Goal: Information Seeking & Learning: Learn about a topic

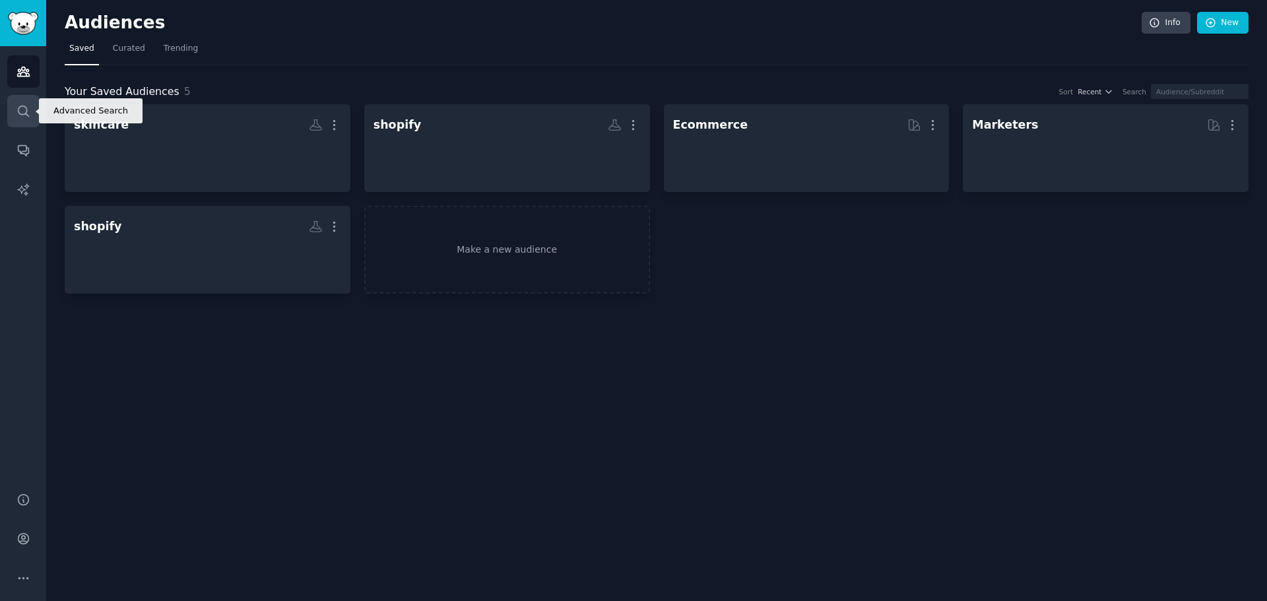
click at [20, 118] on link "Search" at bounding box center [23, 111] width 32 height 32
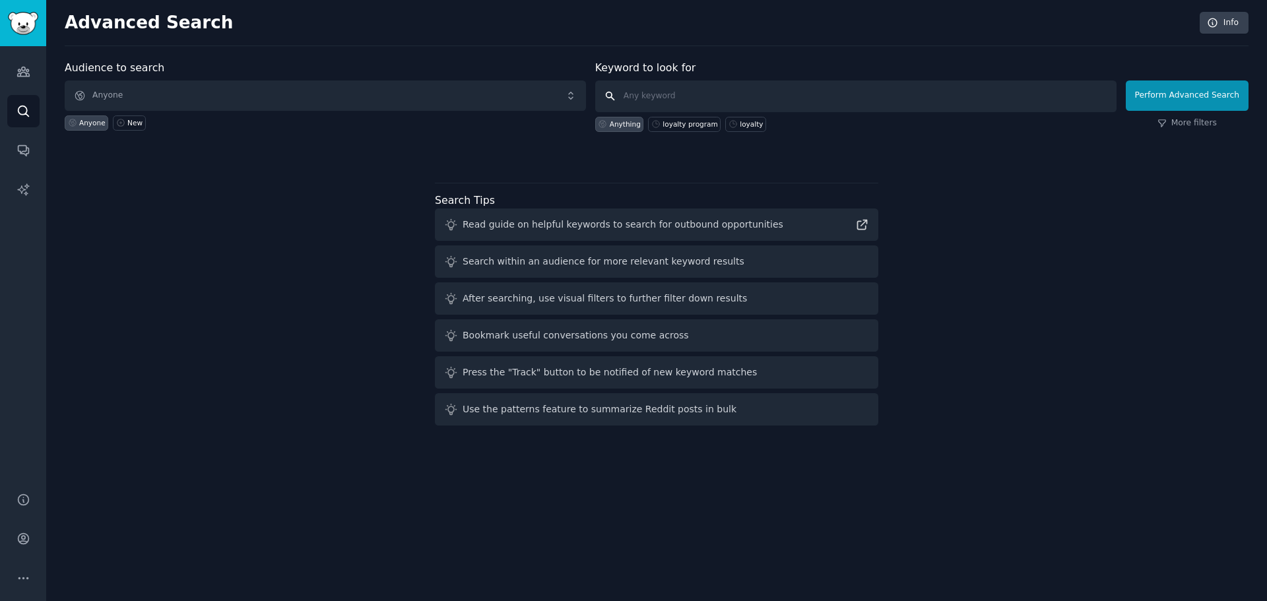
click at [682, 104] on input "text" at bounding box center [855, 96] width 521 height 32
click at [670, 126] on div "loyalty program" at bounding box center [689, 123] width 55 height 9
type input "loyalty program"
click at [1200, 102] on button "Perform Advanced Search" at bounding box center [1187, 95] width 123 height 30
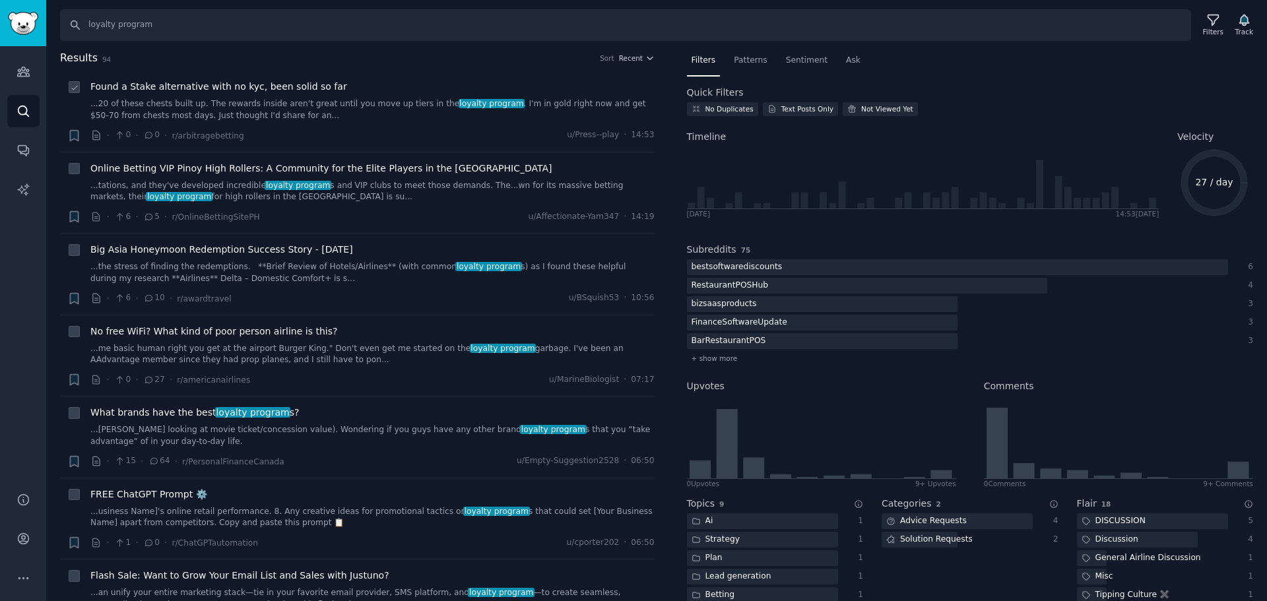
click at [464, 129] on div "· 0 · 0 · r/arbitragebetting u/Press--play · 14:53" at bounding box center [372, 136] width 564 height 14
click at [302, 90] on span "Found a Stake alternative with no kyc, been solid so far" at bounding box center [218, 87] width 257 height 14
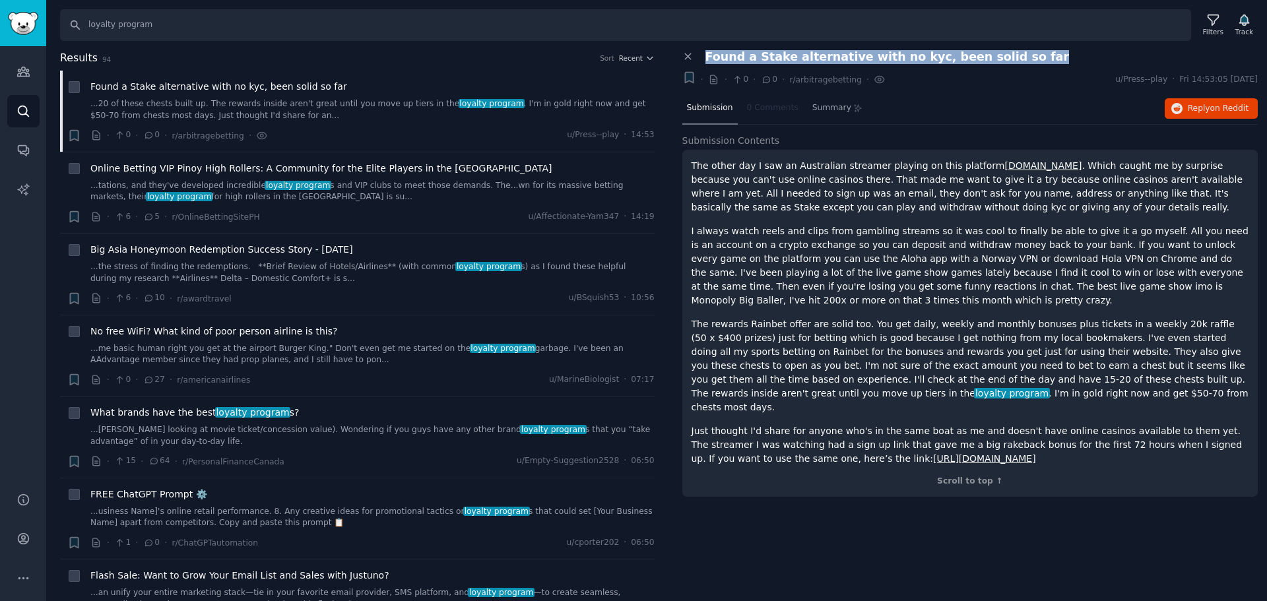
drag, startPoint x: 707, startPoint y: 57, endPoint x: 1007, endPoint y: 62, distance: 299.6
click at [1007, 62] on div "Found a Stake alternative with no kyc, been solid so far" at bounding box center [981, 57] width 553 height 14
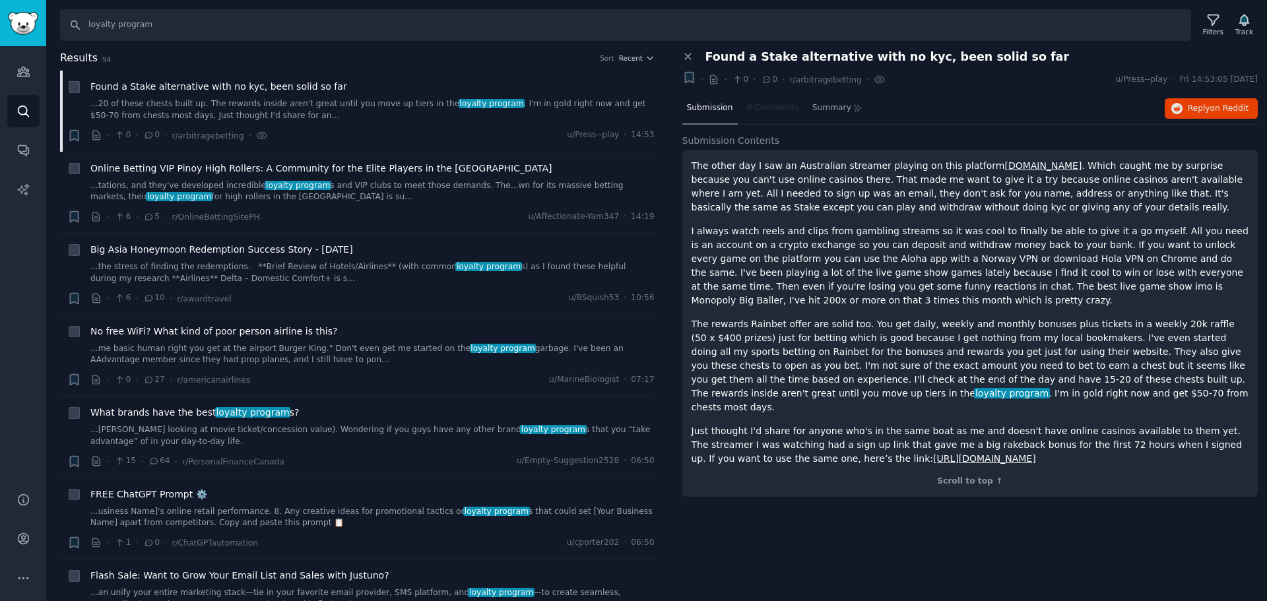
click at [1029, 270] on p "I always watch reels and clips from gambling streams so it was cool to finally …" at bounding box center [969, 265] width 557 height 83
click at [1050, 388] on span "loyalty program" at bounding box center [1012, 393] width 76 height 11
click at [1221, 111] on span "on Reddit" at bounding box center [1229, 108] width 38 height 9
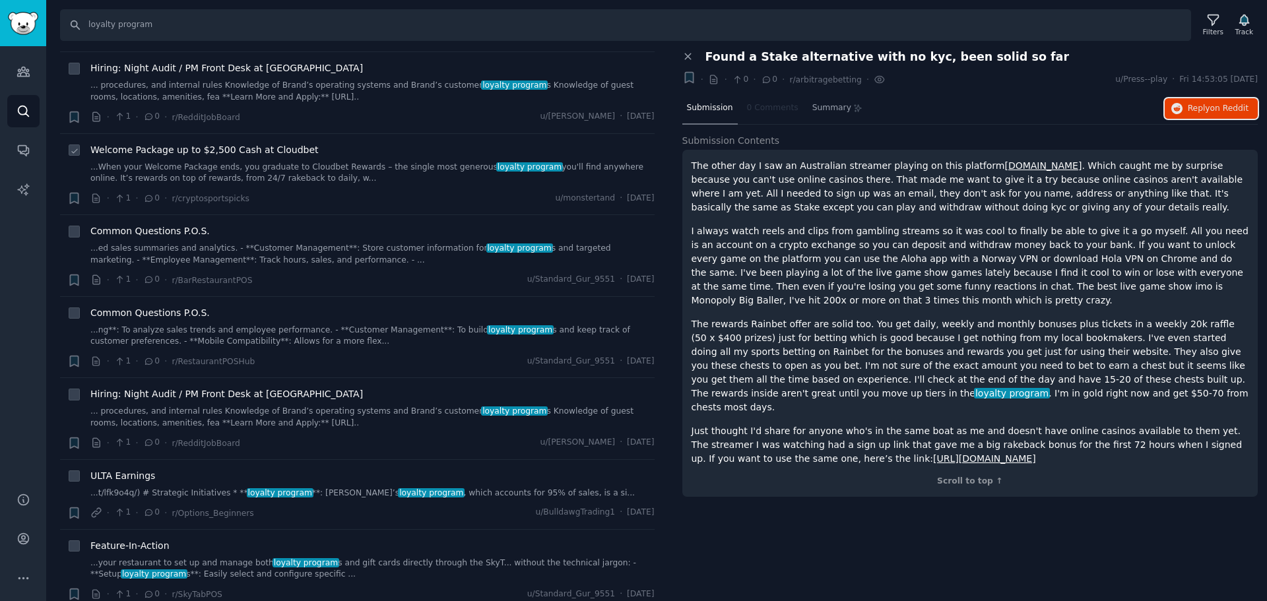
scroll to position [1913, 0]
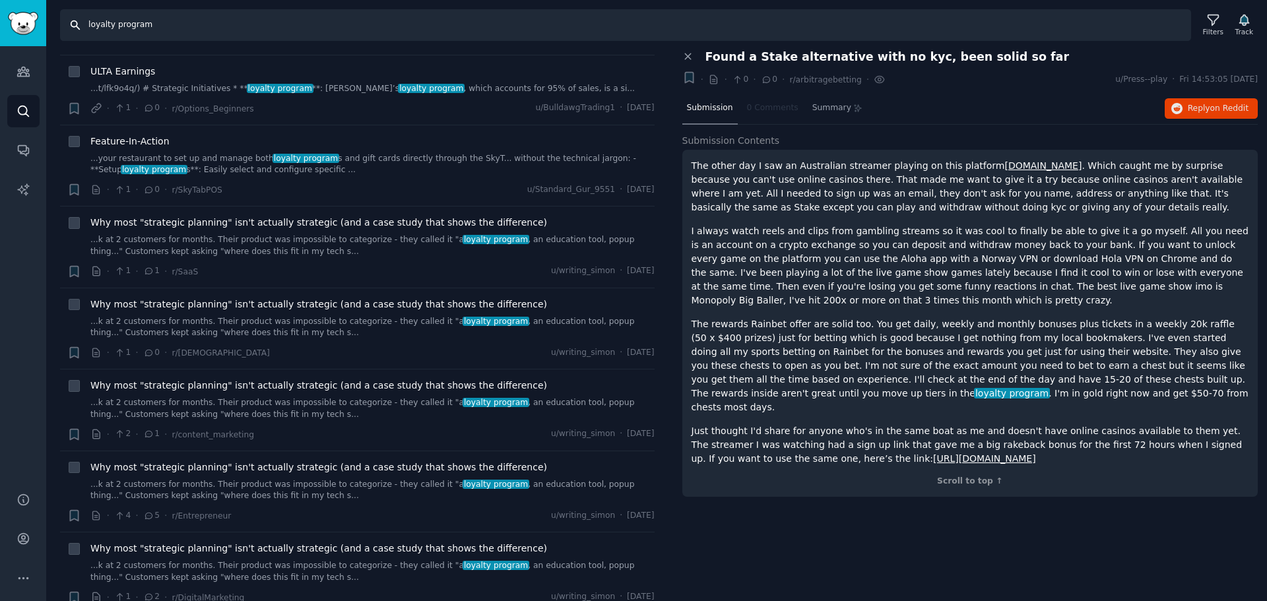
click at [349, 20] on input "loyalty program" at bounding box center [625, 25] width 1131 height 32
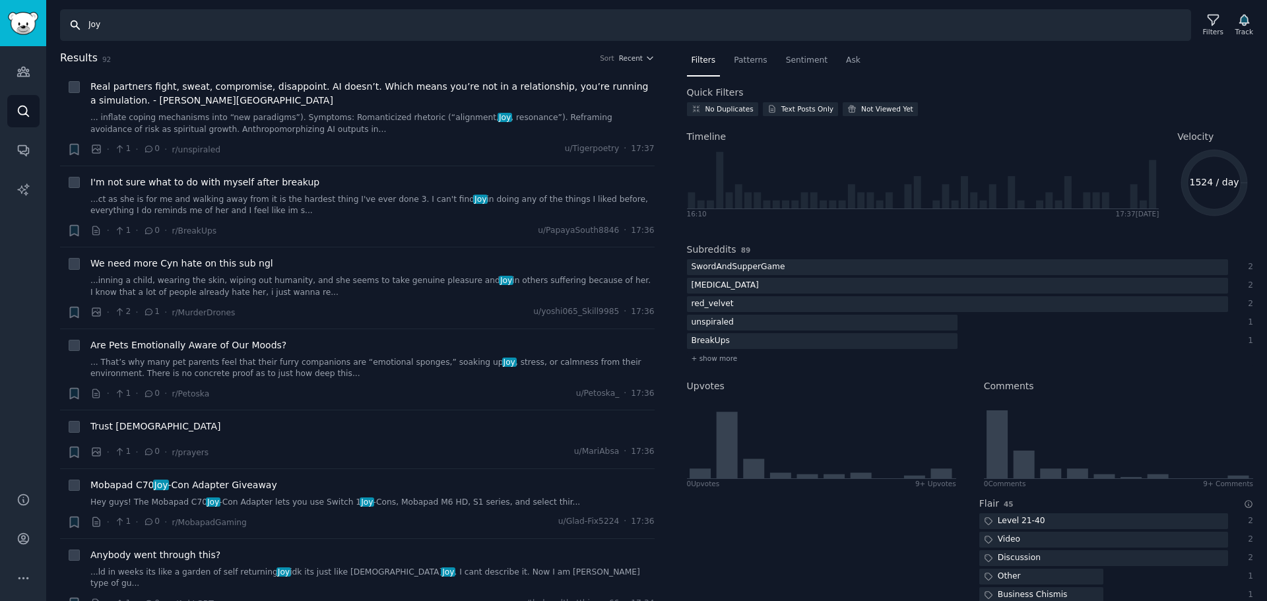
click at [349, 20] on input "Joy" at bounding box center [625, 25] width 1131 height 32
click at [298, 32] on input "Joy" at bounding box center [625, 25] width 1131 height 32
type input "Joy loyalty"
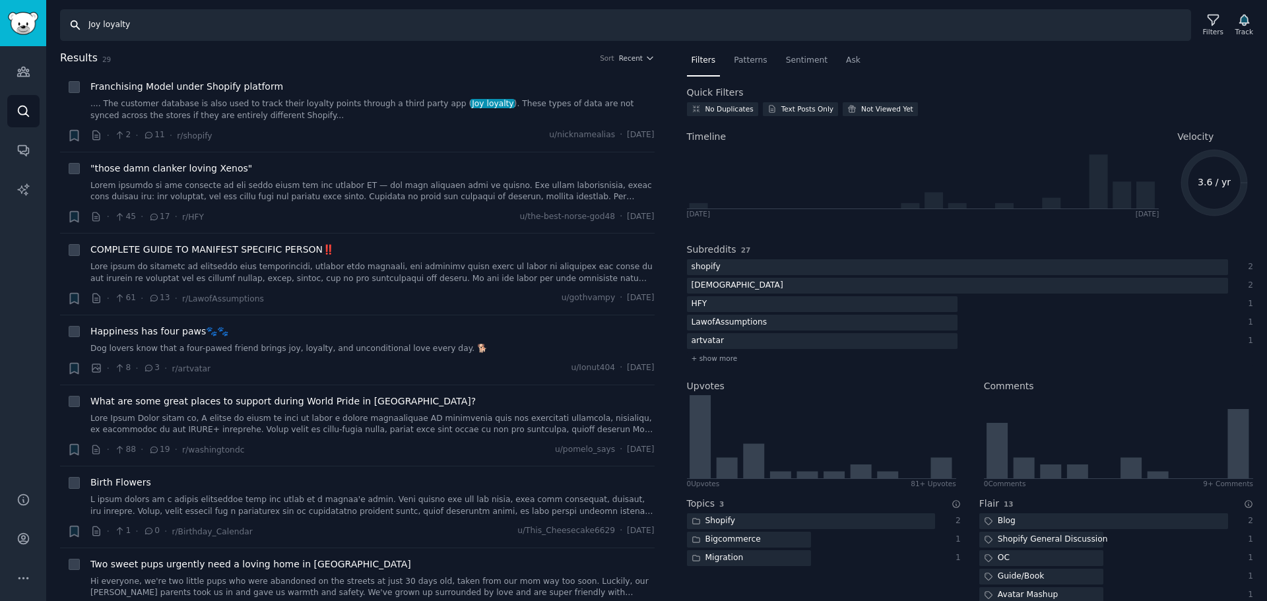
click at [269, 19] on input "Joy loyalty" at bounding box center [625, 25] width 1131 height 32
